Goal: Feedback & Contribution: Submit feedback/report problem

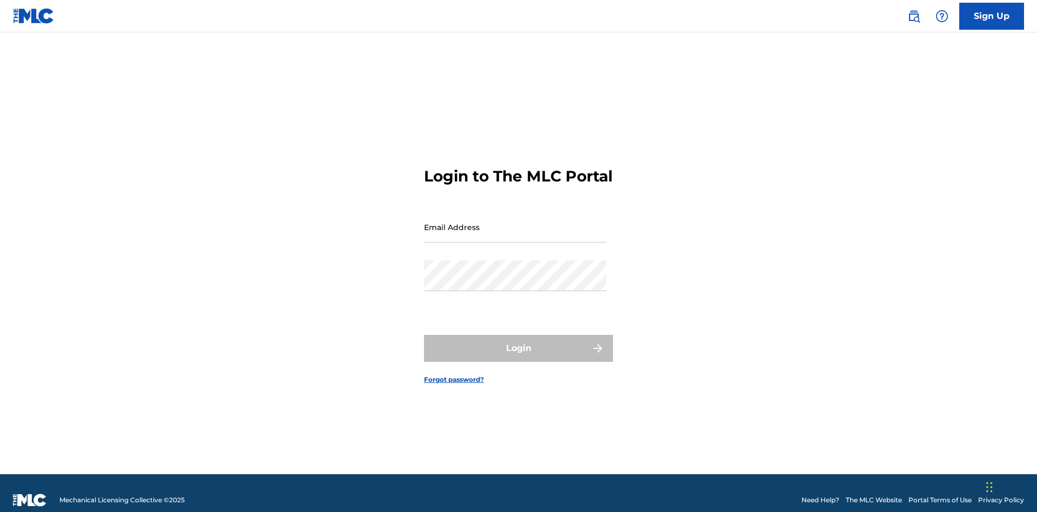
scroll to position [14, 0]
click at [515, 222] on input "Email Address" at bounding box center [515, 227] width 183 height 31
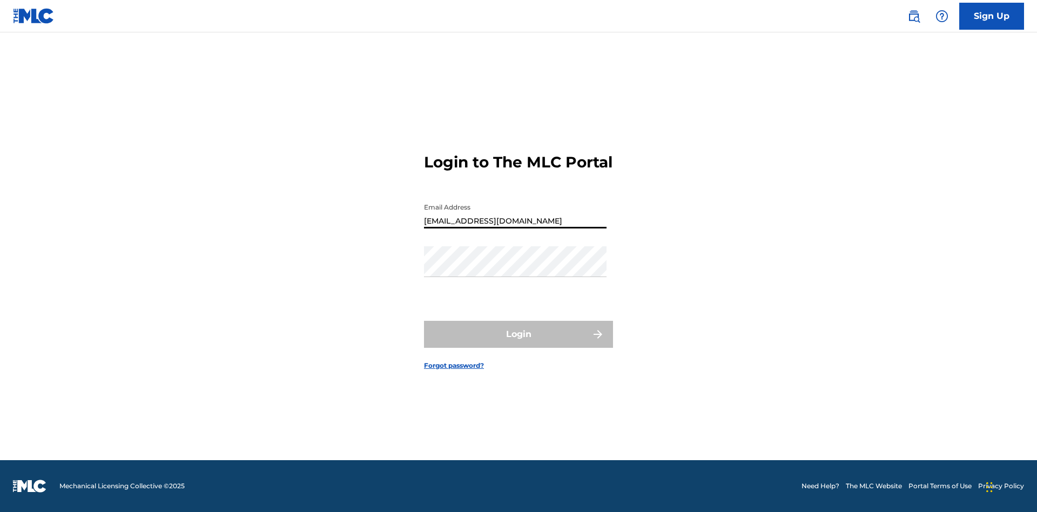
type input "[EMAIL_ADDRESS][DOMAIN_NAME]"
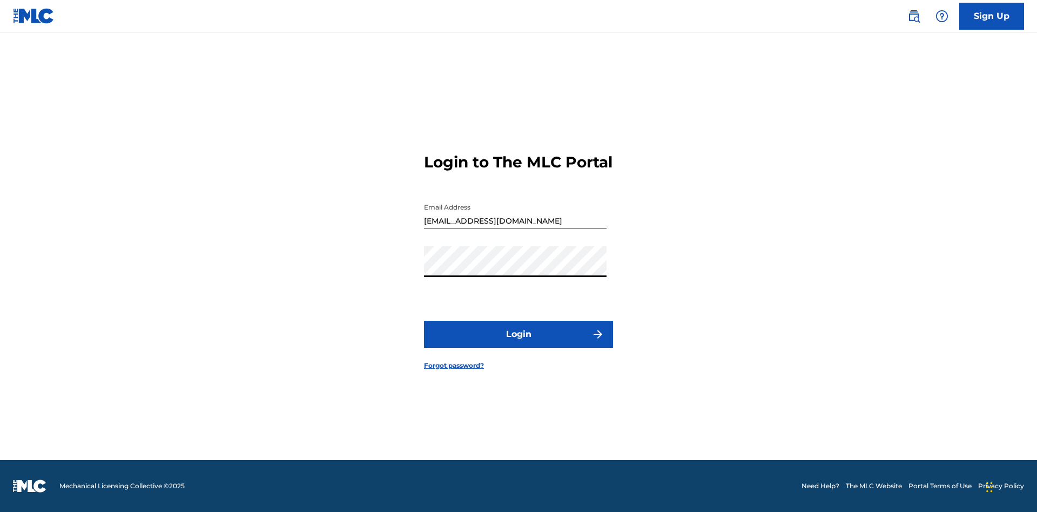
click at [518, 343] on button "Login" at bounding box center [518, 334] width 189 height 27
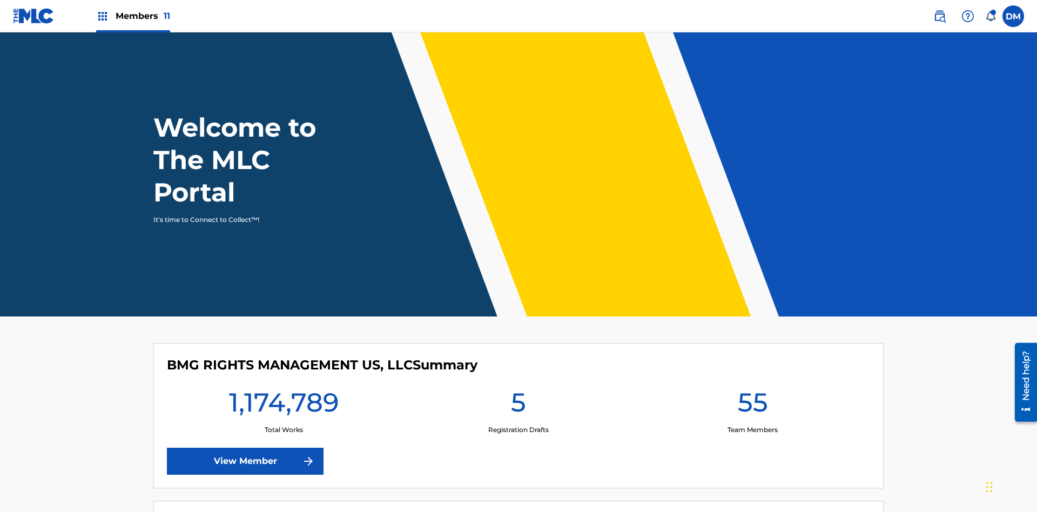
scroll to position [46, 0]
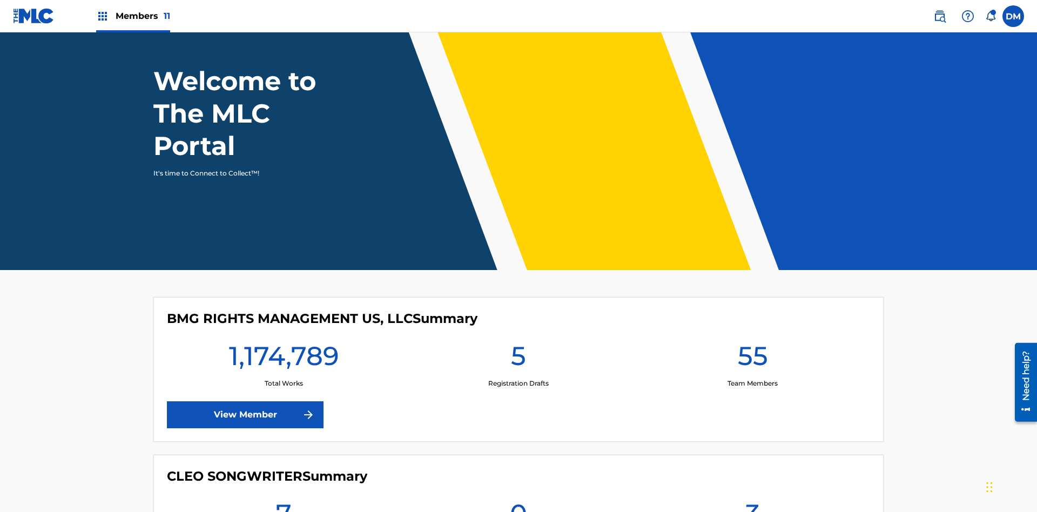
click at [968, 16] on img at bounding box center [967, 16] width 13 height 13
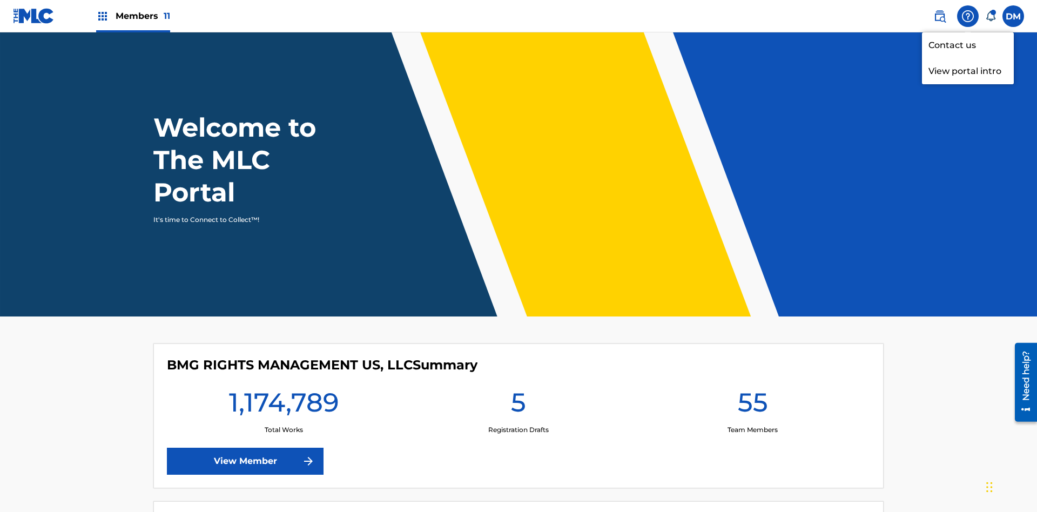
click at [968, 45] on link "Contact us" at bounding box center [968, 45] width 92 height 26
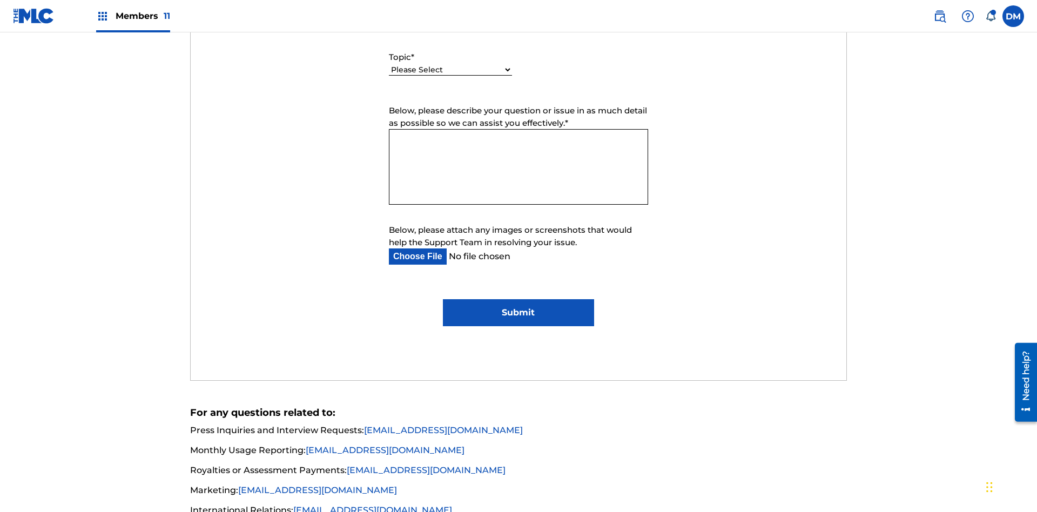
select select "I need help with managing my catalog"
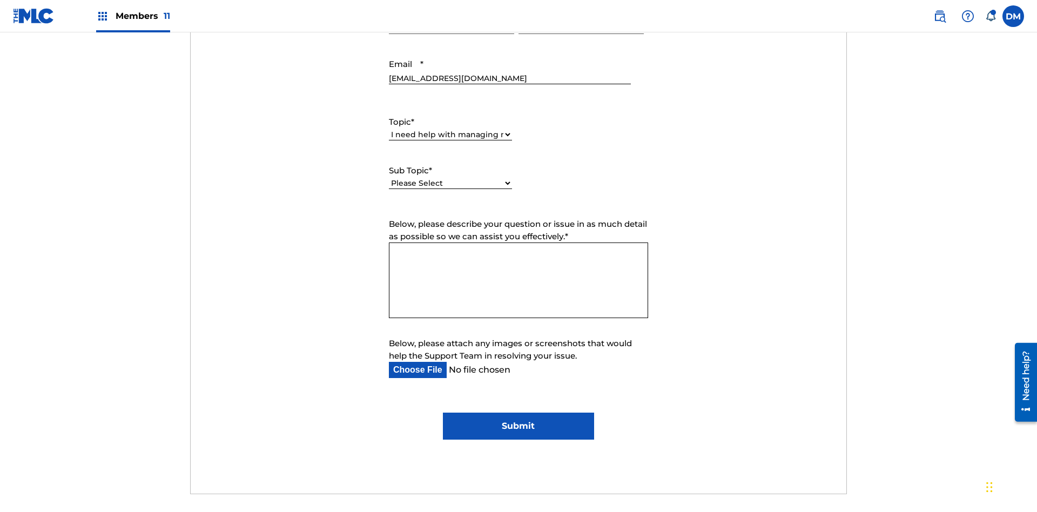
click at [450, 178] on select "Please Select I need help with CWR I need help registering my work(s) in The ML…" at bounding box center [450, 183] width 123 height 11
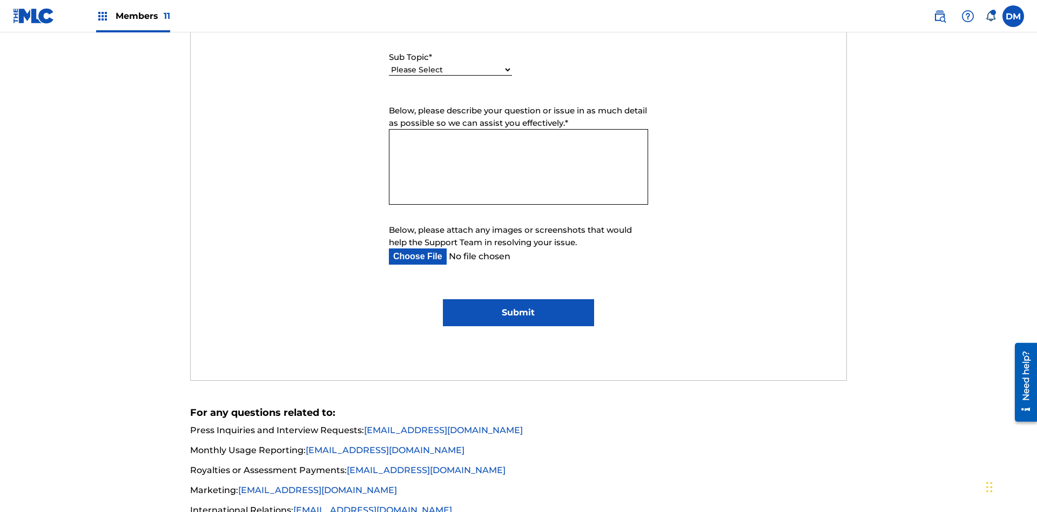
select select "I need help editing my works"
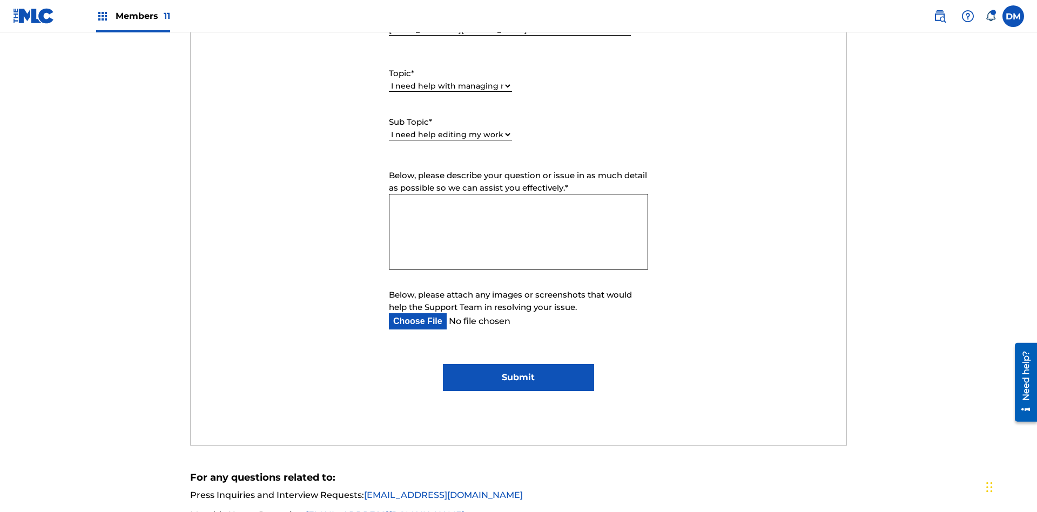
click at [518, 194] on textarea "Below, please describe your question or issue in as much detail as possible so …" at bounding box center [518, 232] width 259 height 76
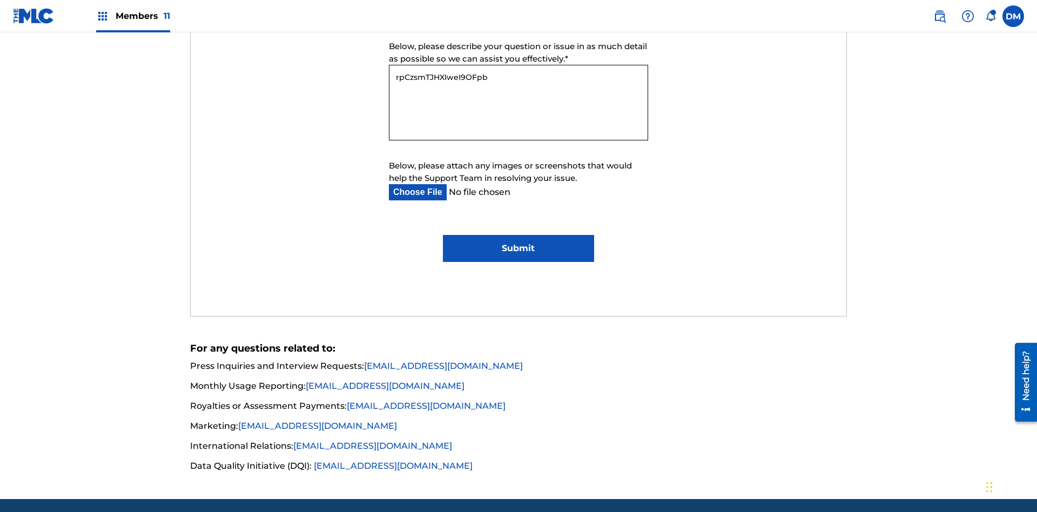
type textarea "rpCzsmTJHXIweI9OFpbj"
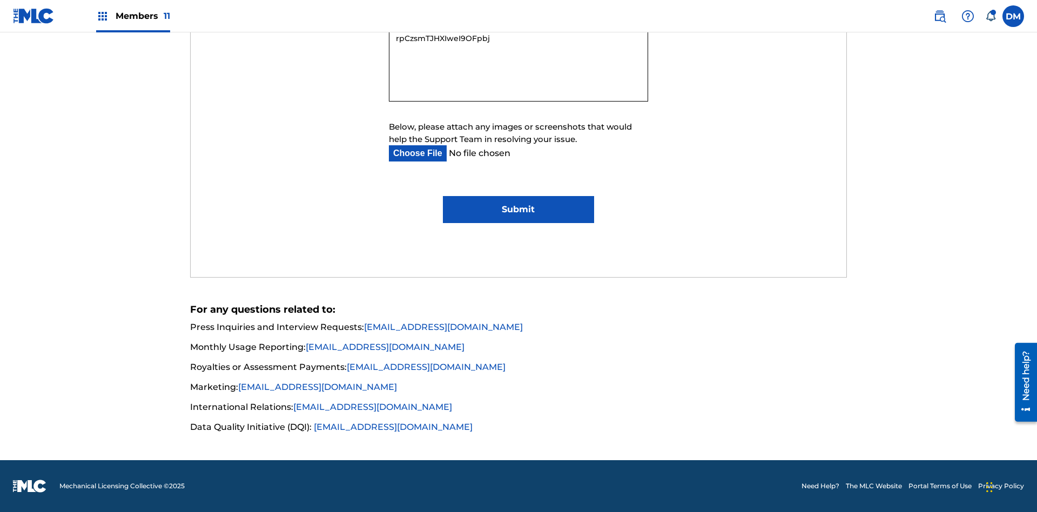
type input "C:\fakepath\jpg_test_document.jpg"
type textarea "rpCzsmTJHXIweI9OFpbj"
click at [518, 210] on input "Submit" at bounding box center [518, 209] width 151 height 27
